Goal: Information Seeking & Learning: Learn about a topic

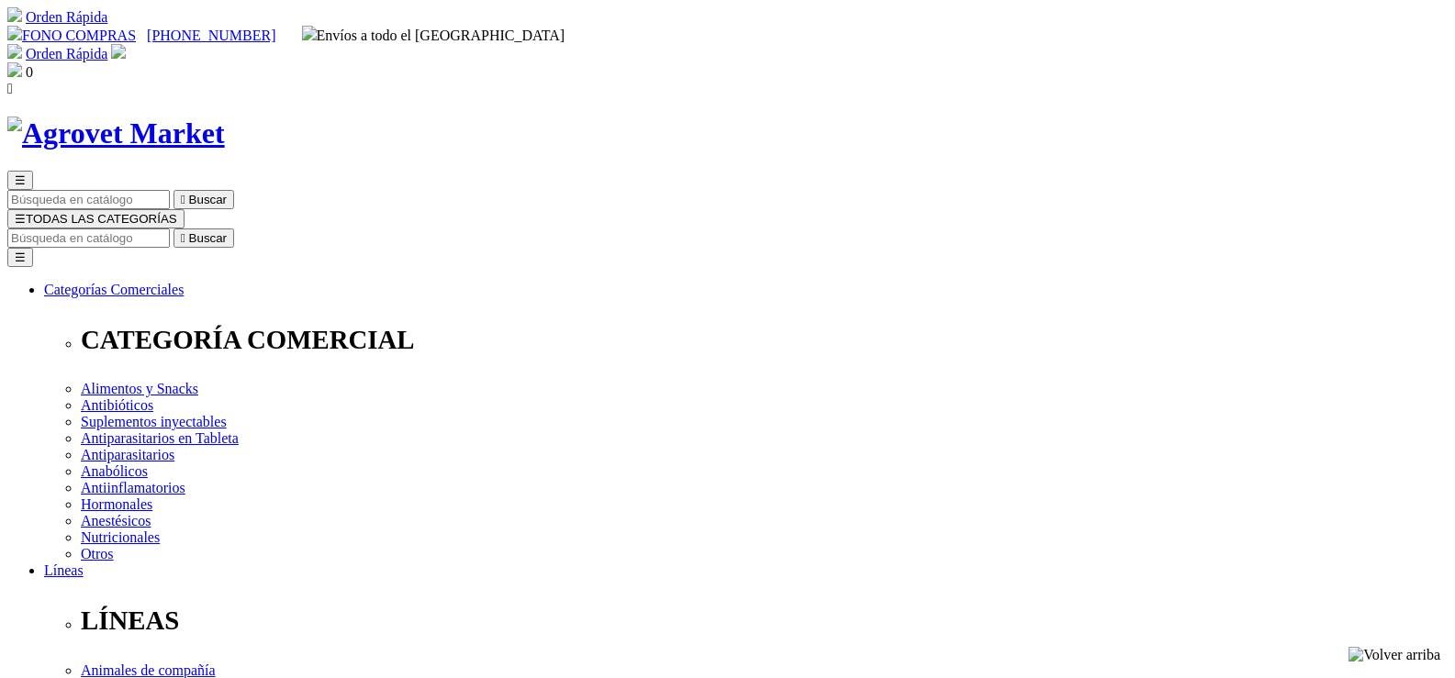
select select "0"
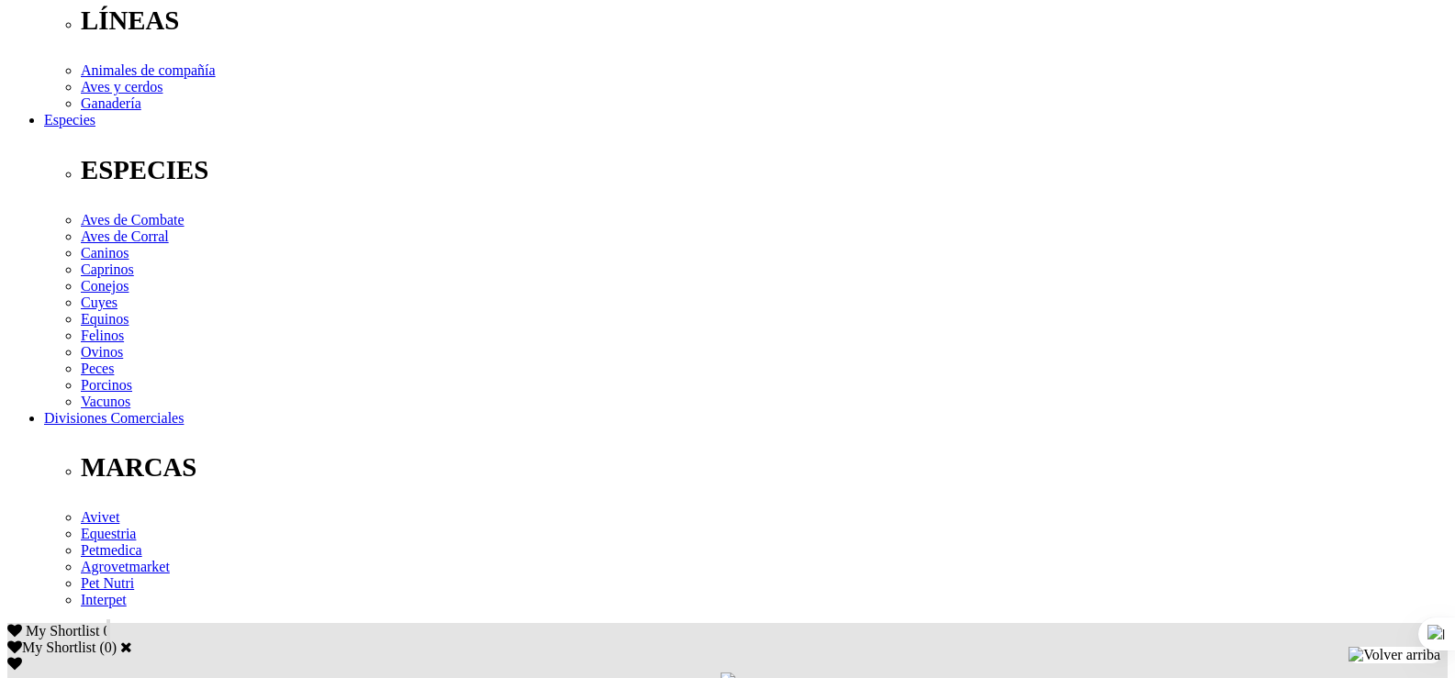
scroll to position [612, 0]
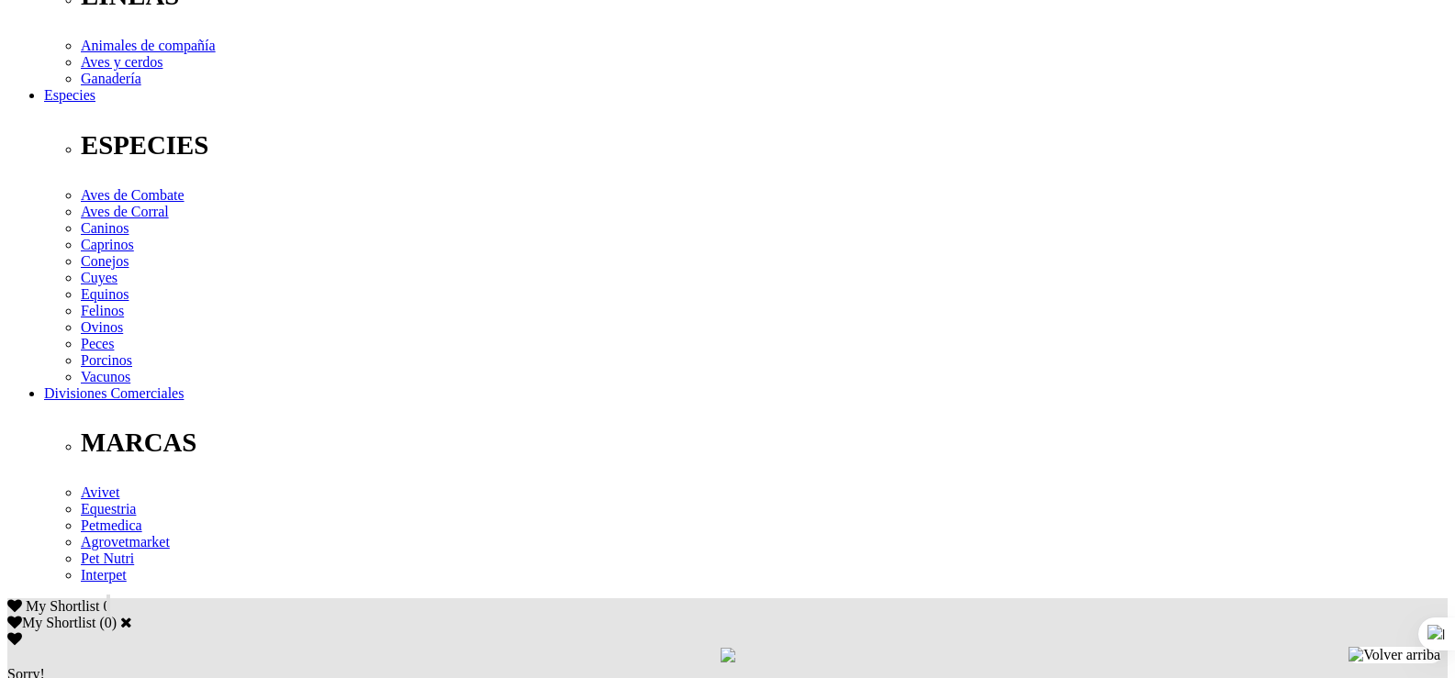
scroll to position [643, 0]
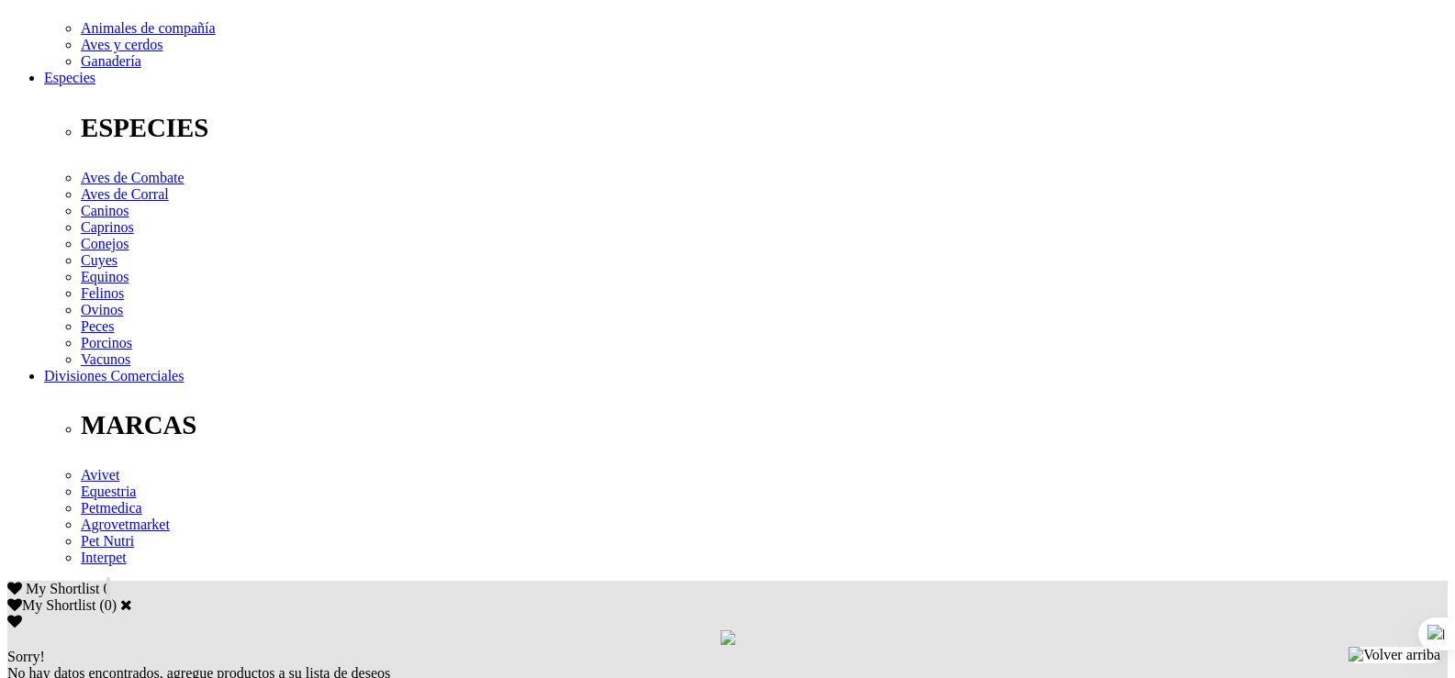
drag, startPoint x: 223, startPoint y: 300, endPoint x: 433, endPoint y: 289, distance: 210.5
copy p "Amoxicilina trihidrato 200 mg, excipientes c.s.p. 1 mL."
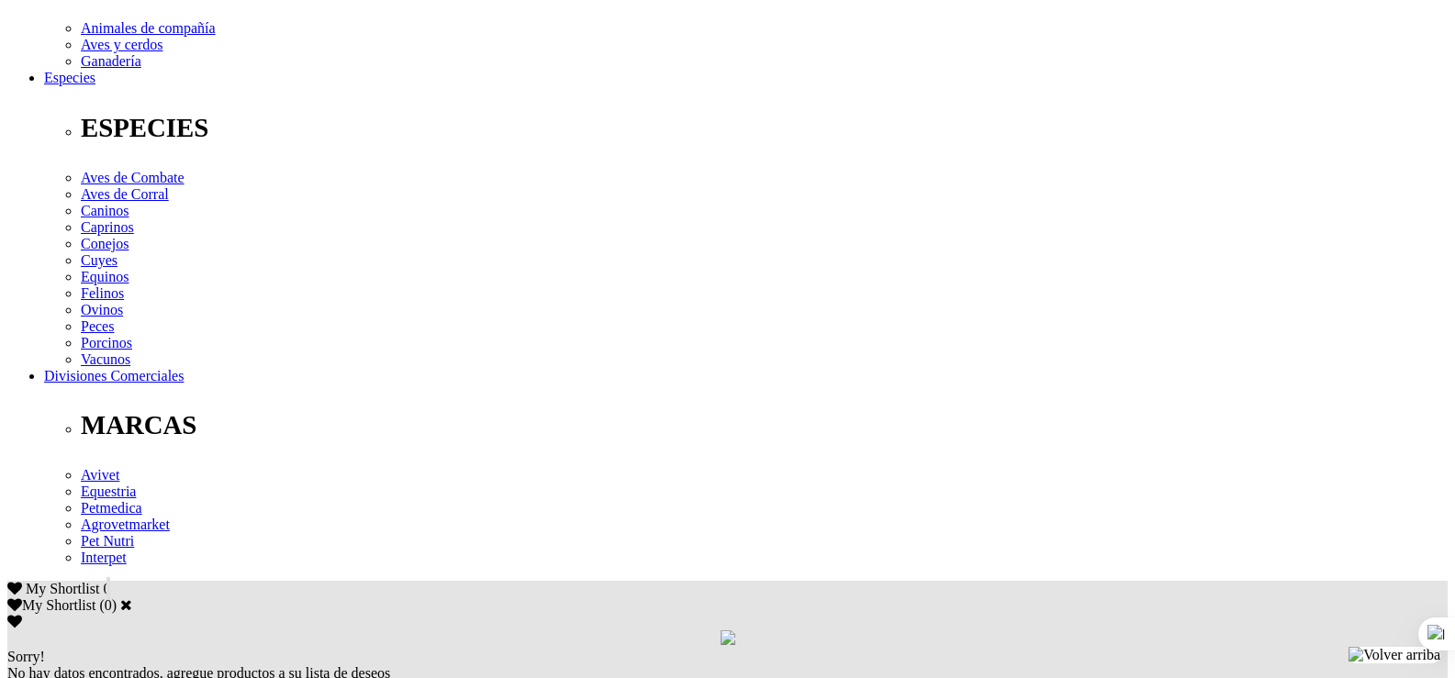
drag, startPoint x: 527, startPoint y: 297, endPoint x: 585, endPoint y: 299, distance: 57.9
drag, startPoint x: 560, startPoint y: 309, endPoint x: 809, endPoint y: 298, distance: 249.0
drag, startPoint x: 785, startPoint y: 299, endPoint x: 888, endPoint y: 302, distance: 102.9
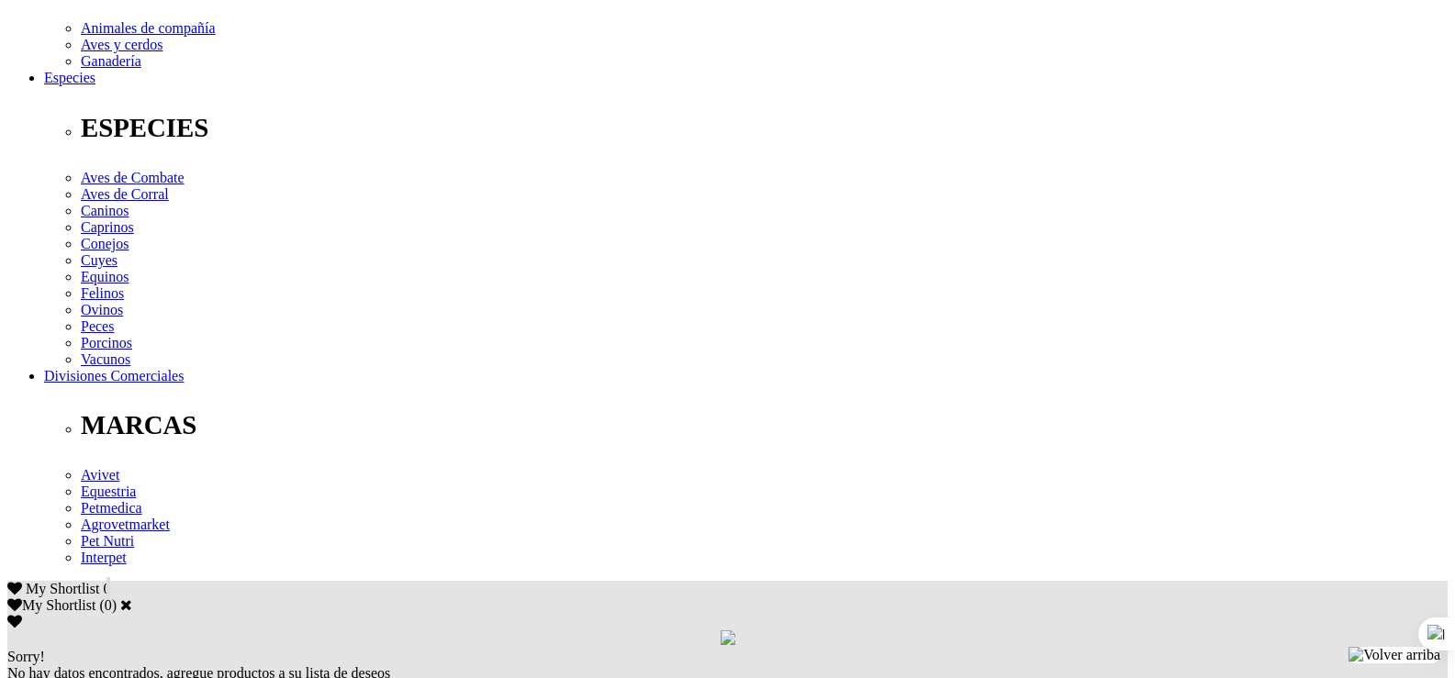
copy div "1mL /20 kg pv."
drag, startPoint x: 1040, startPoint y: 300, endPoint x: 1096, endPoint y: 329, distance: 62.8
copy div "Vía intramuscular o subcutánea."
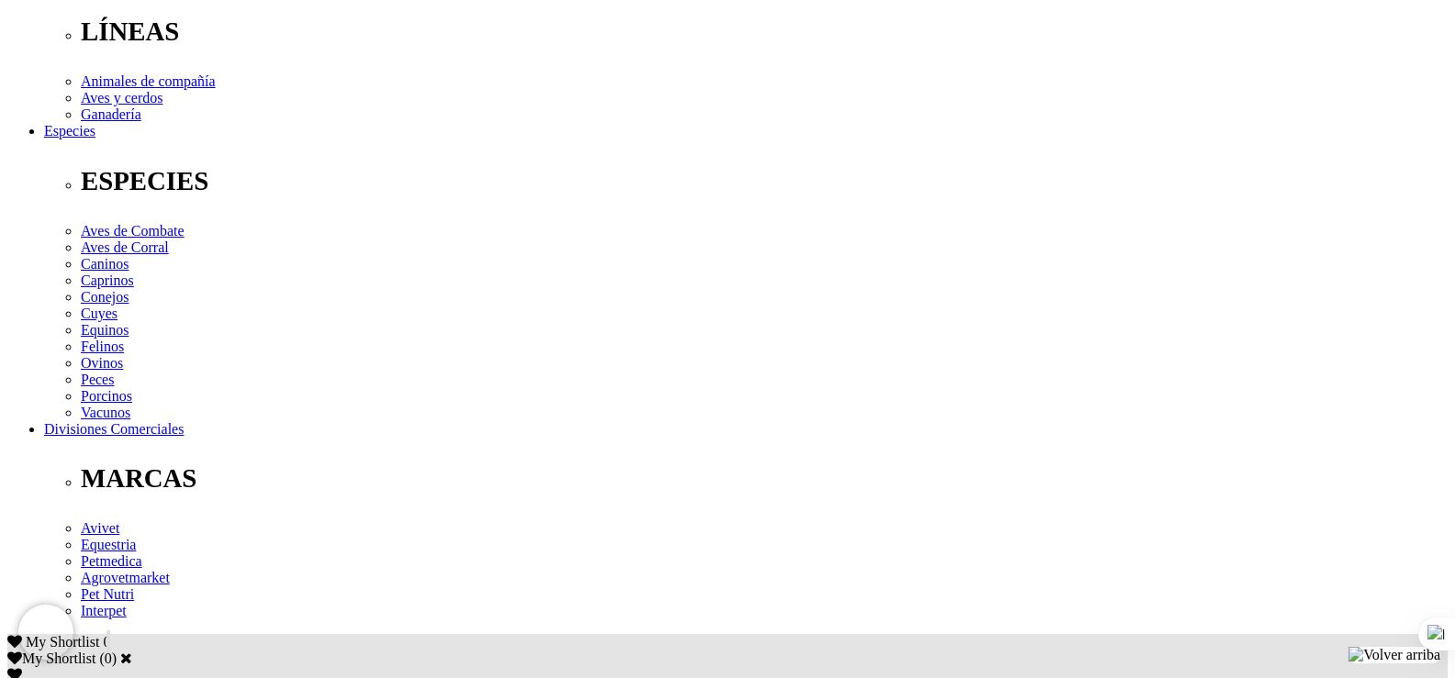
scroll to position [612, 0]
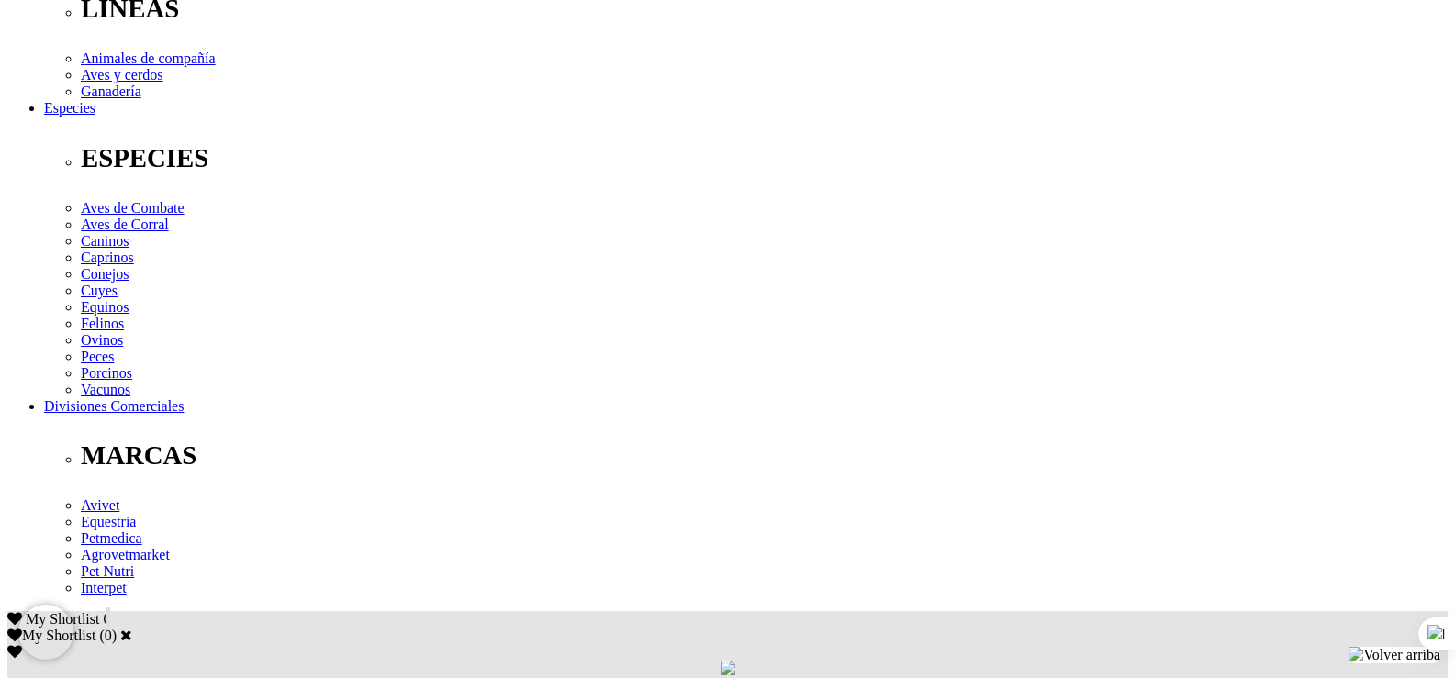
drag, startPoint x: 551, startPoint y: 350, endPoint x: 699, endPoint y: 345, distance: 147.9
copy p "1 mL/40-80 kg de p.v."
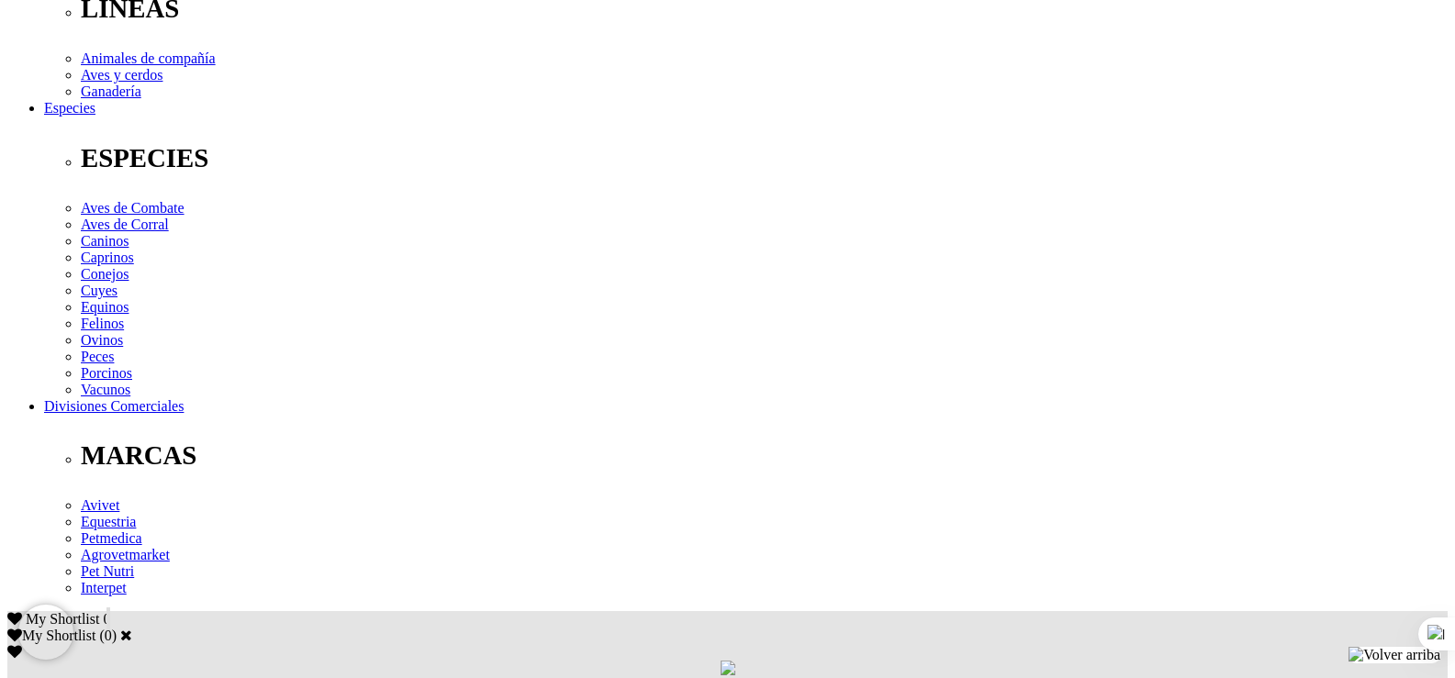
drag, startPoint x: 971, startPoint y: 349, endPoint x: 1210, endPoint y: 347, distance: 238.7
copy p "vía subcutánea o intramuscular;"
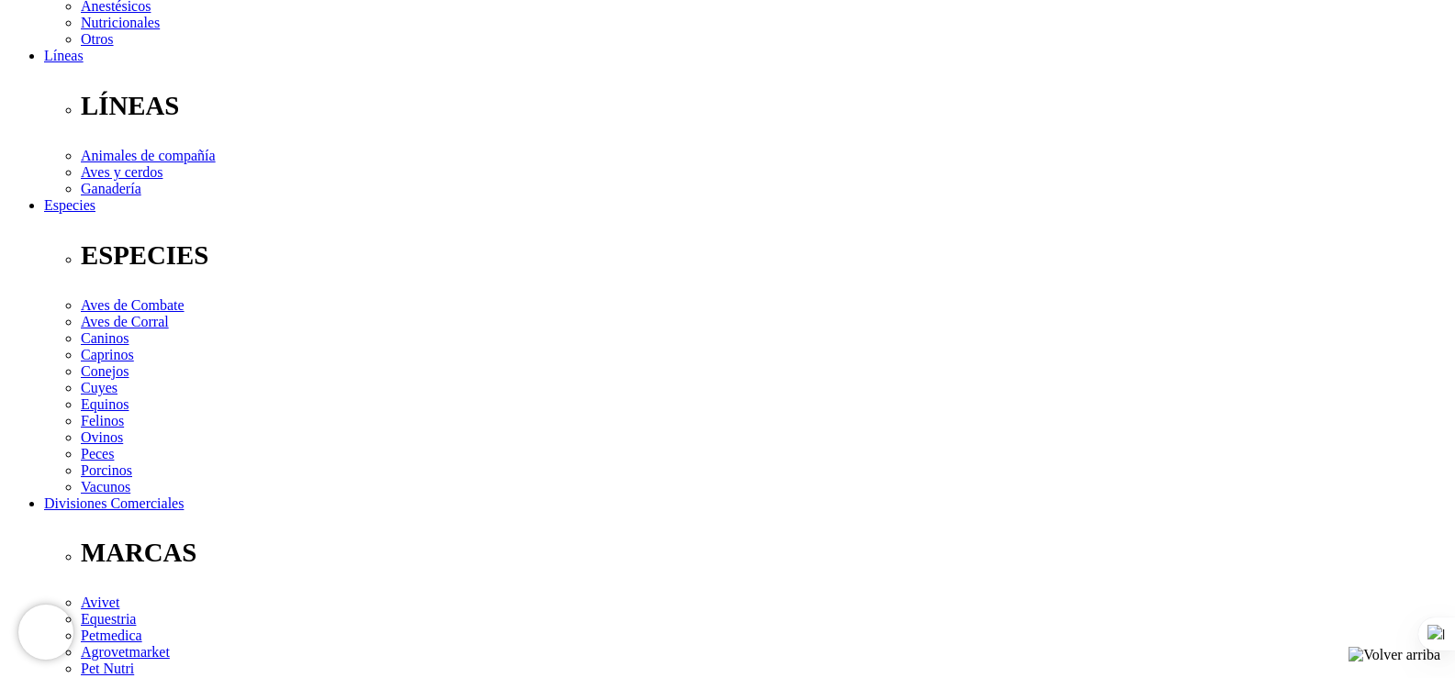
scroll to position [521, 0]
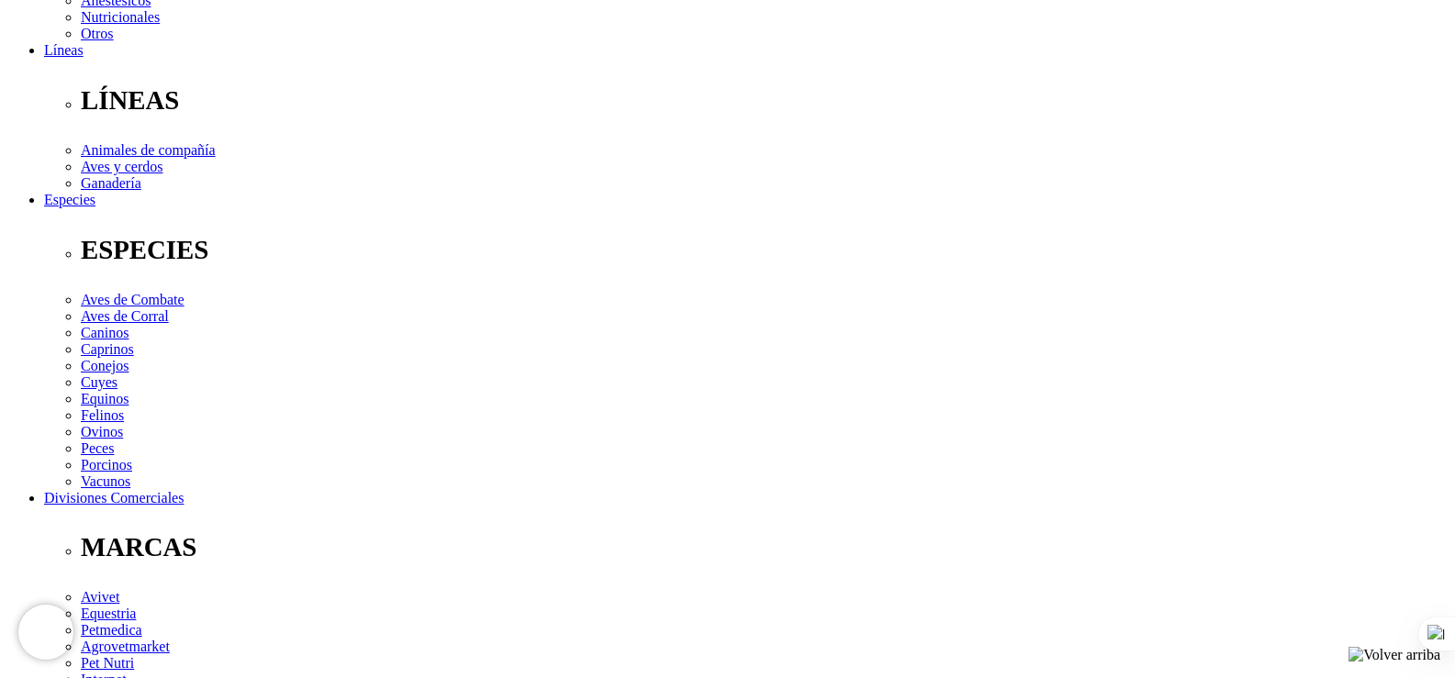
drag, startPoint x: 224, startPoint y: 436, endPoint x: 812, endPoint y: 453, distance: 587.8
copy p "mL/10 kg de p.v.en infecciones muy graves y/o una duración de actividad prolong…"
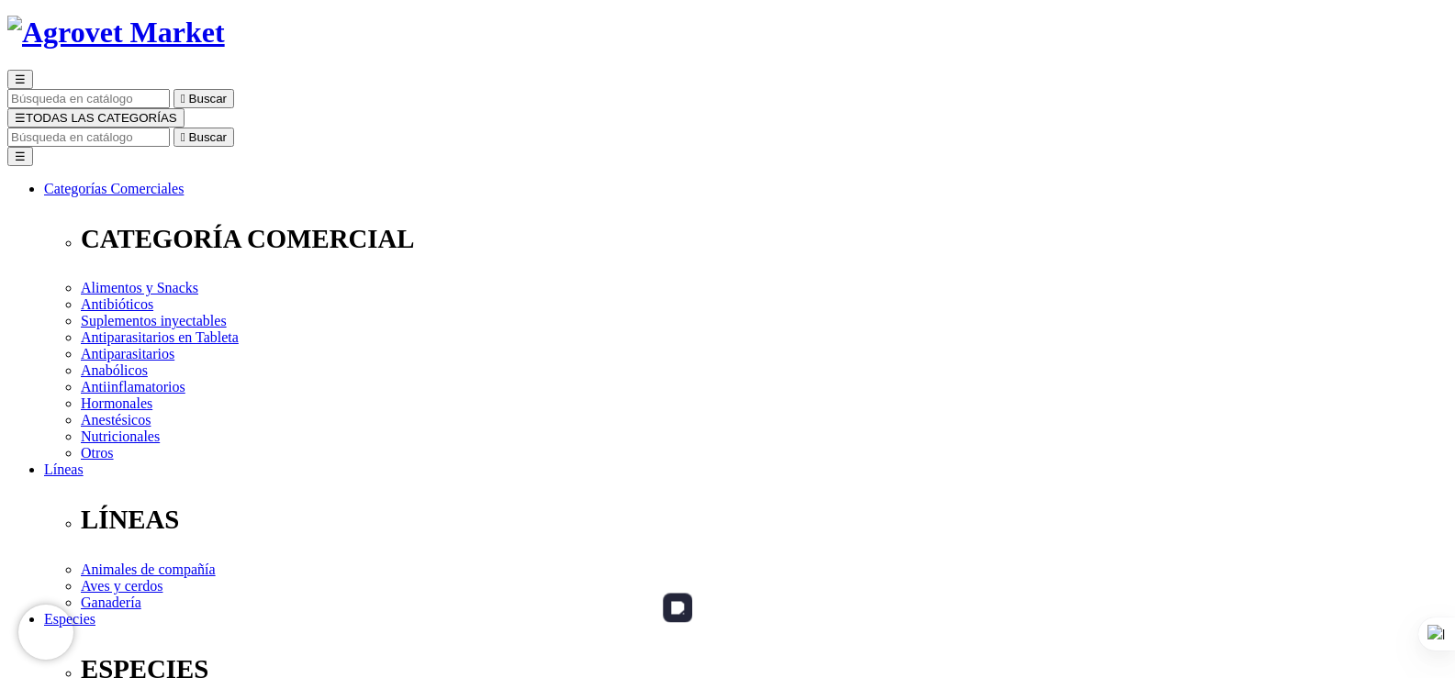
scroll to position [0, 0]
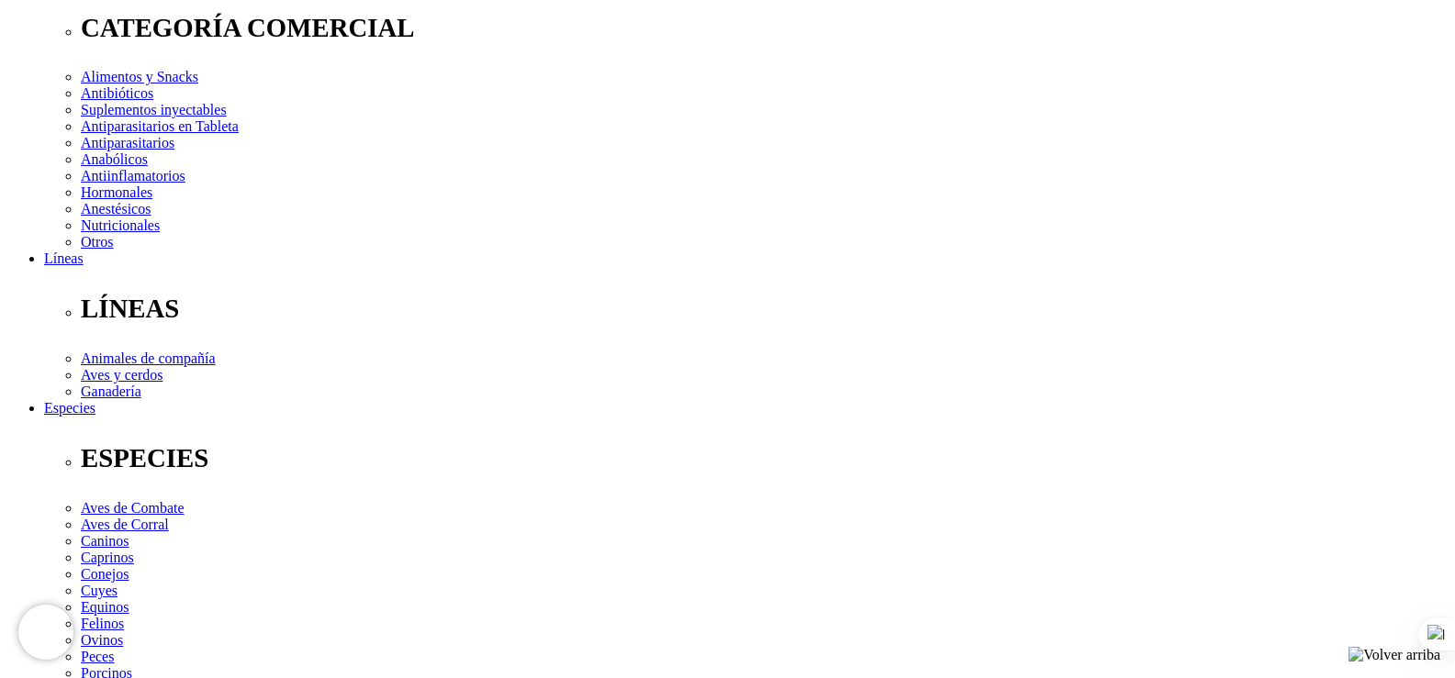
scroll to position [337, 0]
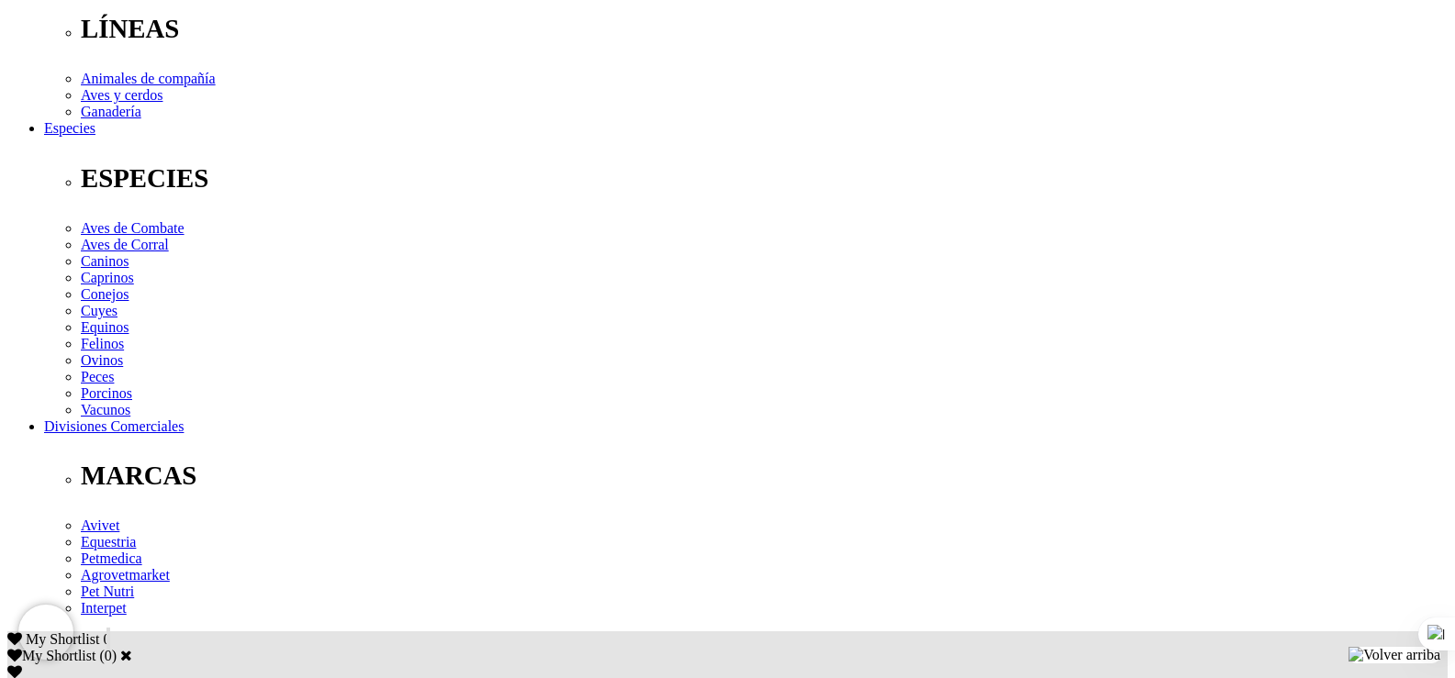
scroll to position [612, 0]
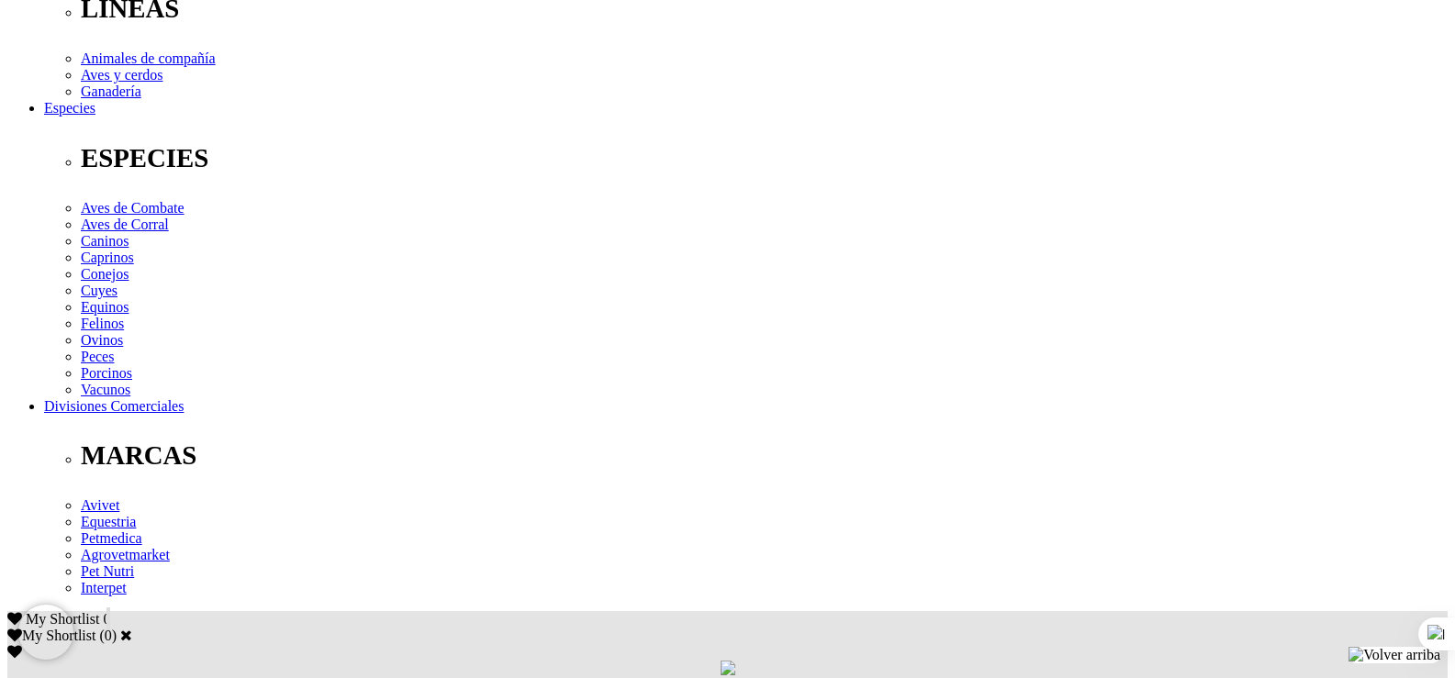
drag, startPoint x: 358, startPoint y: 365, endPoint x: 829, endPoint y: 388, distance: 471.5
copy div "Porcinos: 2.0 mL/100 kg de peso corporal, vía intramuscular y en combinación co…"
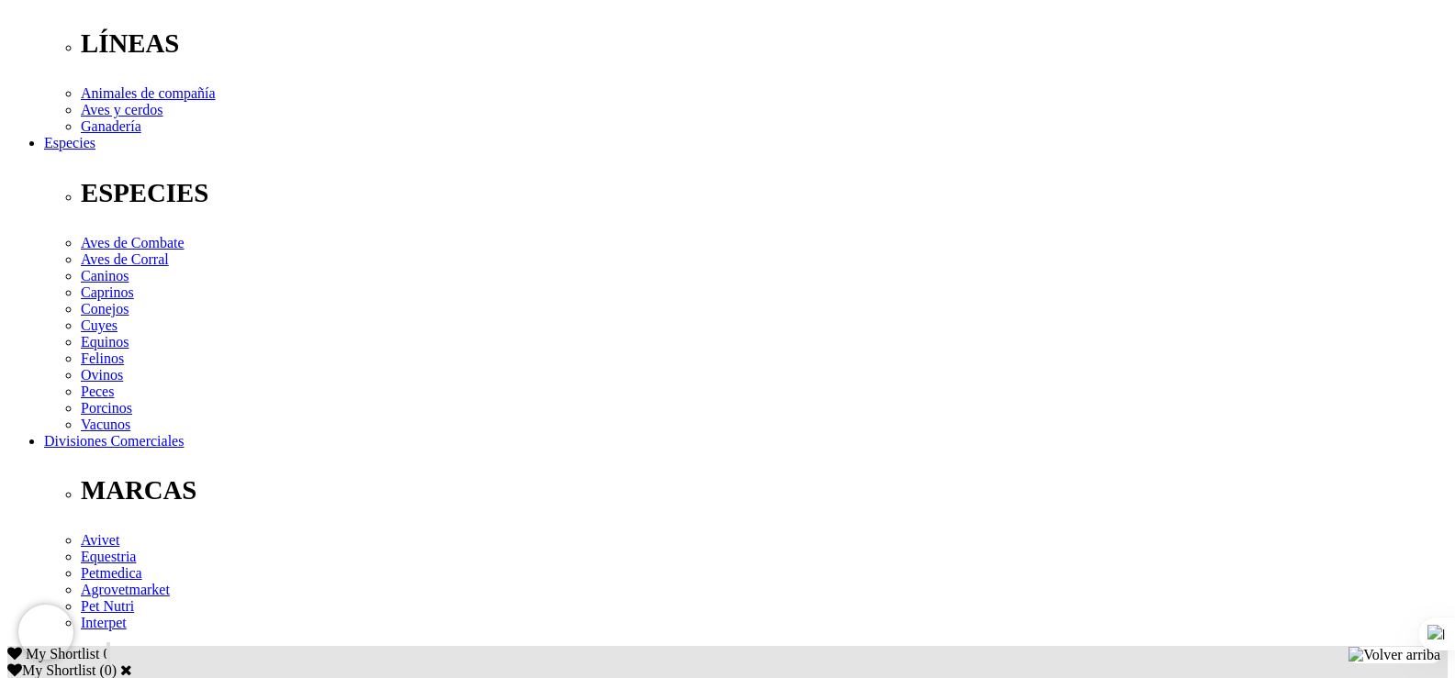
scroll to position [581, 0]
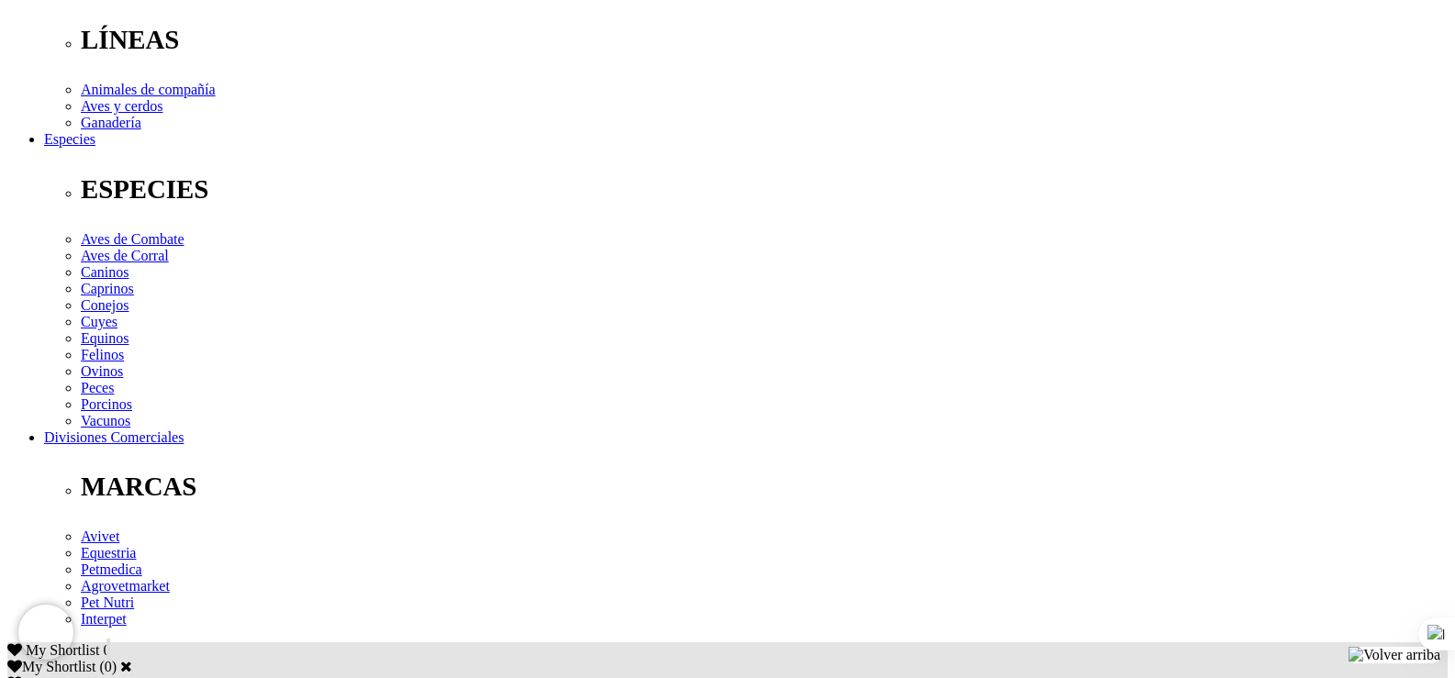
drag, startPoint x: 549, startPoint y: 378, endPoint x: 1035, endPoint y: 383, distance: 485.7
copy div "1 - 2 mL por cada 45 kg de peso vivo cada 24 horas durante 3 - 5 días;"
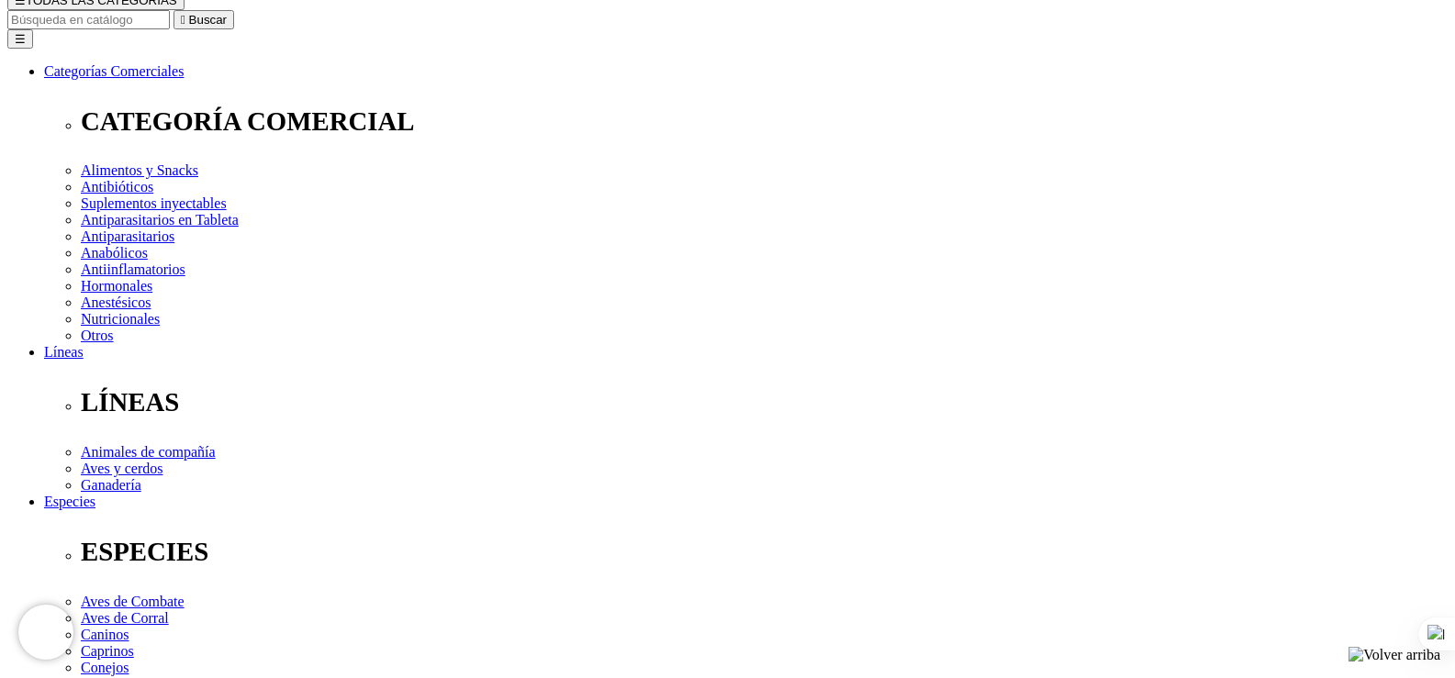
scroll to position [245, 0]
